Goal: Find specific page/section: Find specific page/section

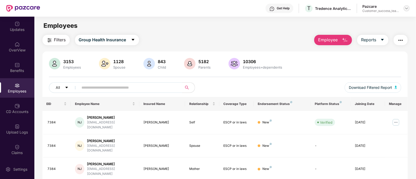
click at [406, 8] on img at bounding box center [406, 8] width 4 height 4
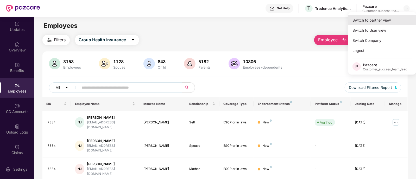
click at [369, 20] on div "Switch to partner view" at bounding box center [382, 20] width 68 height 10
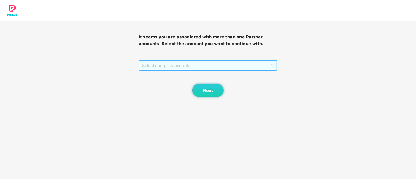
click at [167, 63] on span "Select company and role" at bounding box center [208, 66] width 132 height 10
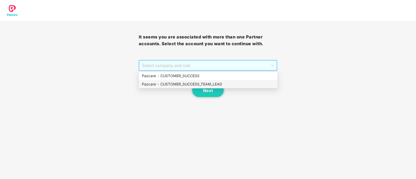
click at [174, 82] on div "Pazcare - CUSTOMER_SUCCESS_TEAM_LEAD" at bounding box center [208, 84] width 132 height 6
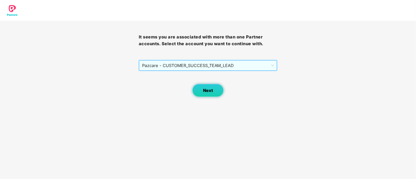
click at [198, 94] on button "Next" at bounding box center [207, 90] width 31 height 13
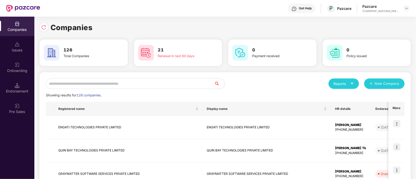
click at [138, 81] on input "text" at bounding box center [130, 84] width 168 height 10
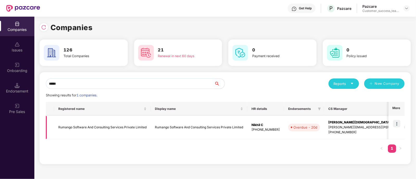
type input "*****"
click at [394, 123] on img at bounding box center [396, 123] width 7 height 7
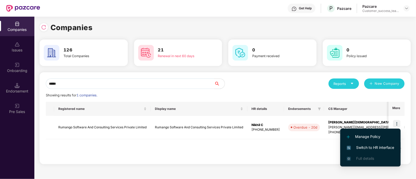
click at [374, 147] on span "Switch to HR interface" at bounding box center [370, 148] width 47 height 6
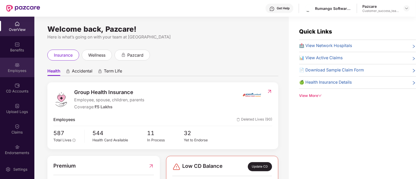
click at [21, 68] on div "Employees" at bounding box center [17, 70] width 34 height 5
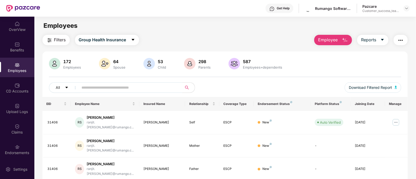
click at [116, 87] on input "text" at bounding box center [128, 88] width 93 height 8
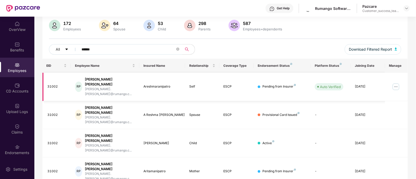
scroll to position [45, 0]
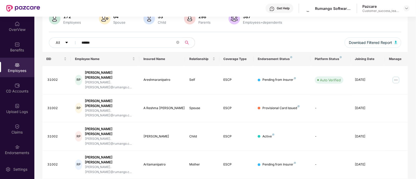
type input "******"
